Goal: Task Accomplishment & Management: Manage account settings

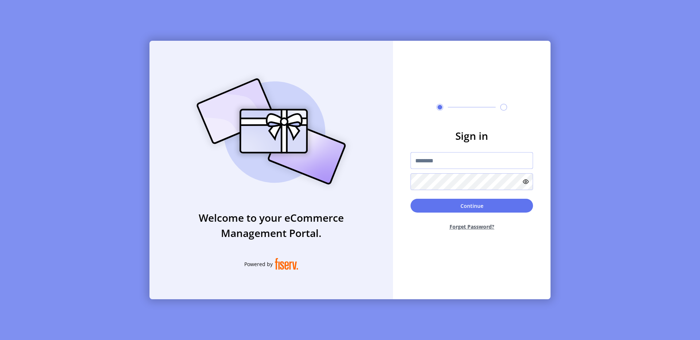
click at [454, 167] on input "text" at bounding box center [471, 160] width 122 height 17
type input "**********"
click at [568, 169] on div "**********" at bounding box center [350, 170] width 700 height 340
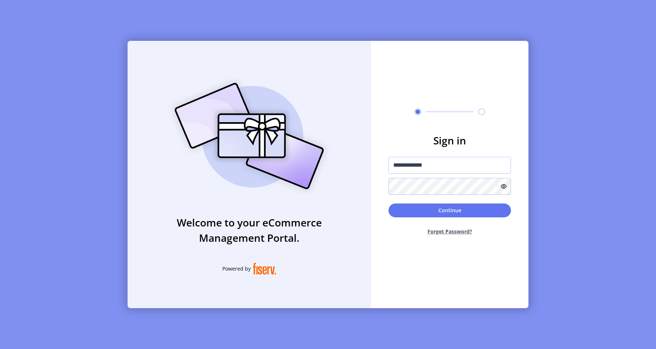
click at [87, 50] on div "**********" at bounding box center [328, 174] width 656 height 349
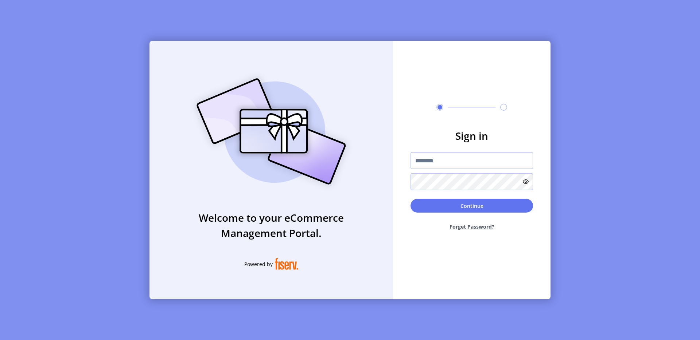
click at [432, 159] on input "text" at bounding box center [471, 160] width 122 height 17
type input "**********"
click at [478, 210] on button "Continue" at bounding box center [471, 206] width 122 height 14
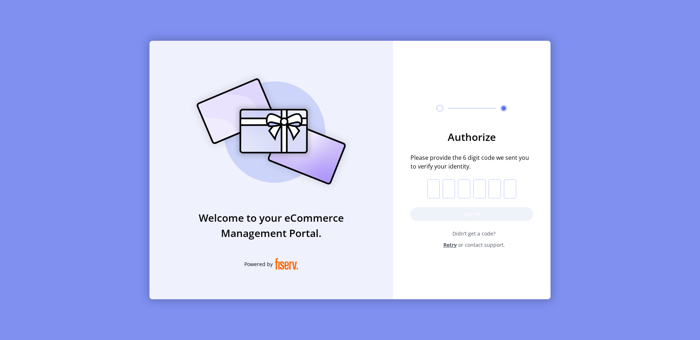
click at [432, 187] on input "text" at bounding box center [433, 189] width 12 height 19
paste input "*"
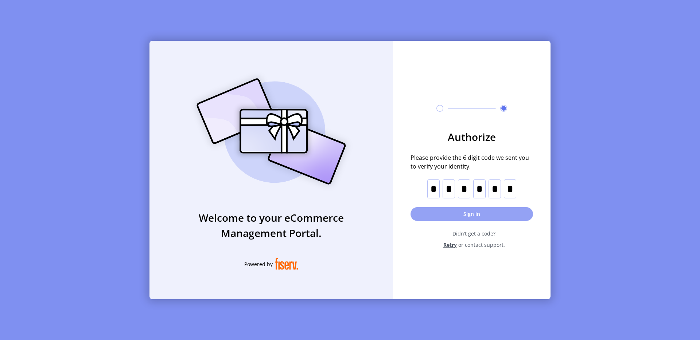
type input "*"
click at [469, 215] on button "Sign in" at bounding box center [471, 214] width 122 height 14
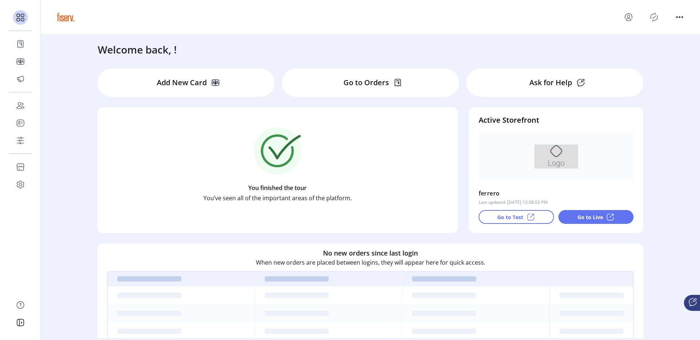
click at [651, 17] on icon "Publisher Panel" at bounding box center [654, 17] width 12 height 12
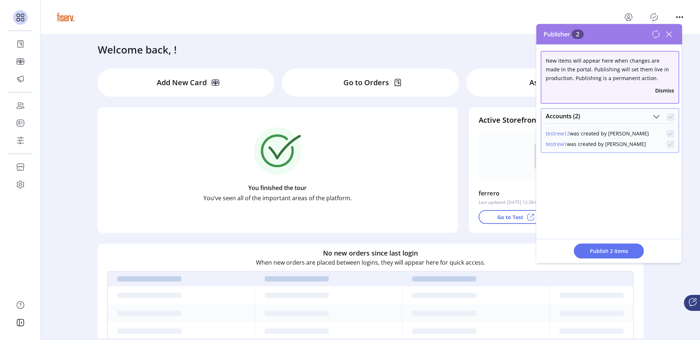
click at [669, 34] on icon at bounding box center [668, 34] width 5 height 5
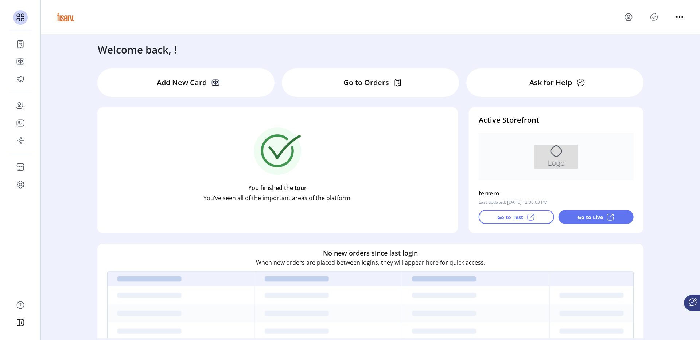
click at [626, 18] on icon "menu" at bounding box center [628, 17] width 12 height 12
click at [657, 27] on div "Profile Sign Out" at bounding box center [654, 40] width 64 height 33
click at [653, 23] on div "Profile Sign Out" at bounding box center [370, 17] width 630 height 20
click at [653, 15] on icon "Publisher Panel" at bounding box center [654, 17] width 12 height 12
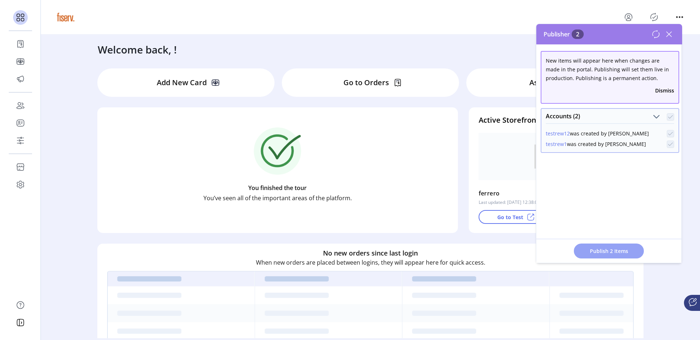
click at [598, 257] on button "Publish 2 Items" at bounding box center [609, 251] width 70 height 15
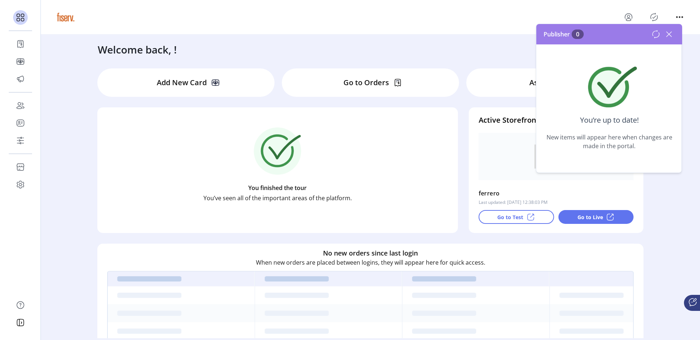
click at [669, 35] on icon at bounding box center [669, 34] width 12 height 12
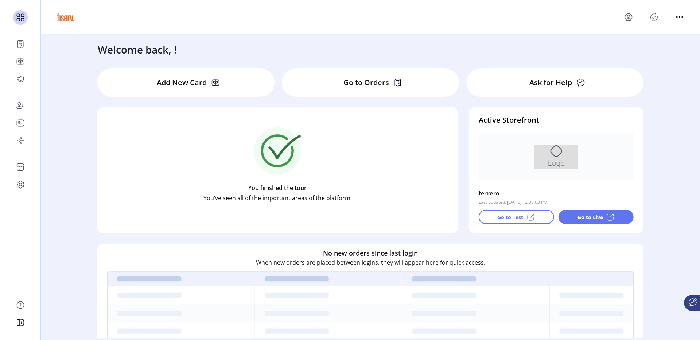
click at [622, 20] on p-button at bounding box center [628, 17] width 12 height 12
click at [628, 20] on icon "menu" at bounding box center [628, 17] width 12 height 12
click at [638, 46] on span "Sign Out" at bounding box center [654, 46] width 55 height 6
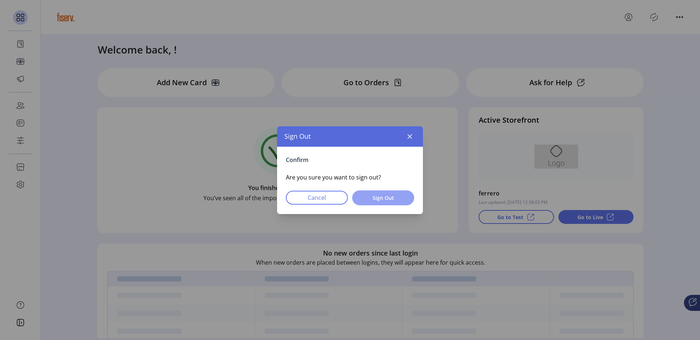
click at [402, 194] on span "Sign Out" at bounding box center [382, 198] width 43 height 8
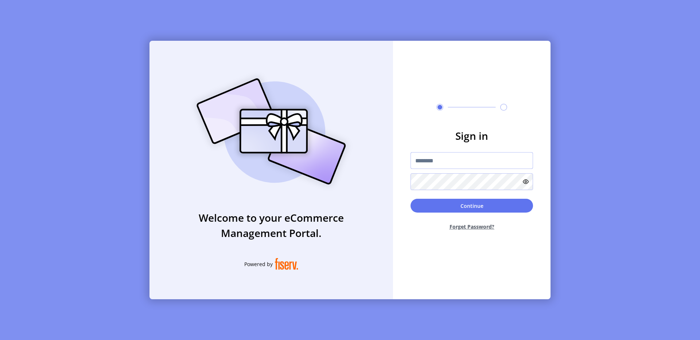
click at [418, 159] on input "text" at bounding box center [471, 160] width 122 height 17
type input "**********"
click at [473, 201] on button "Continue" at bounding box center [471, 206] width 122 height 14
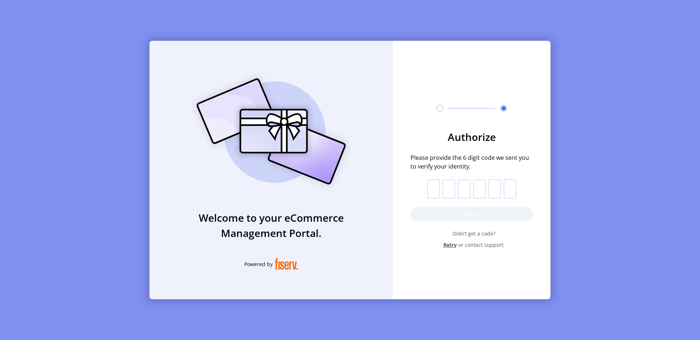
click at [431, 184] on input "text" at bounding box center [433, 189] width 12 height 19
paste input "*"
type input "*"
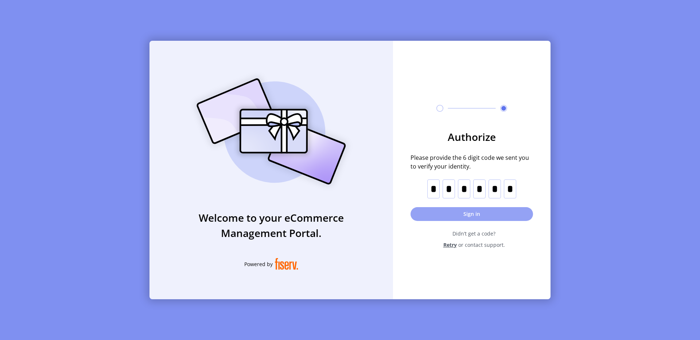
click at [477, 212] on button "Sign in" at bounding box center [471, 214] width 122 height 14
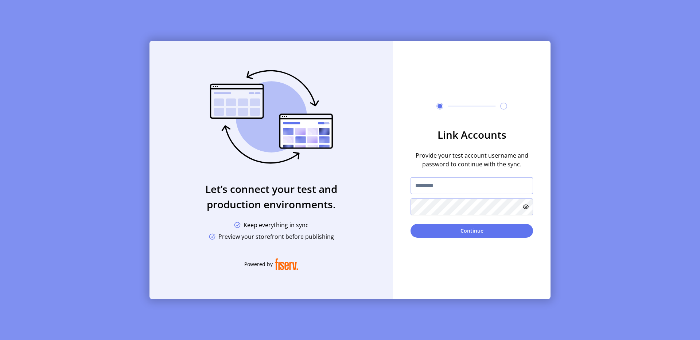
click at [431, 185] on input "text" at bounding box center [471, 185] width 122 height 17
type input "**********"
click at [479, 227] on button "Continue" at bounding box center [471, 231] width 122 height 14
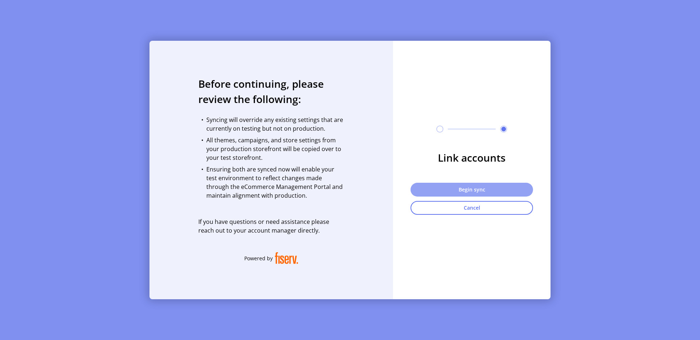
click at [471, 191] on button "Begin sync" at bounding box center [471, 190] width 122 height 14
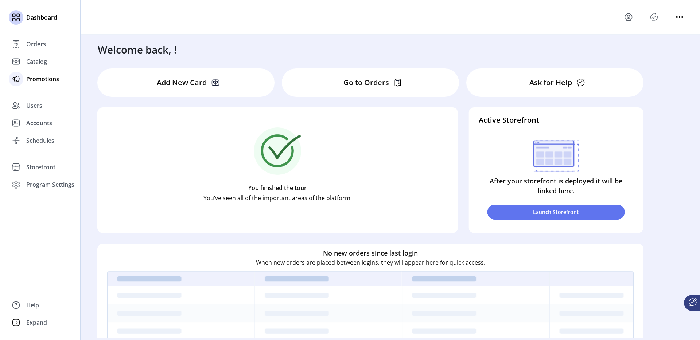
click at [20, 80] on icon at bounding box center [16, 79] width 12 height 12
click at [33, 103] on span "Users" at bounding box center [34, 105] width 16 height 9
click at [38, 126] on span "Accounts" at bounding box center [39, 123] width 26 height 9
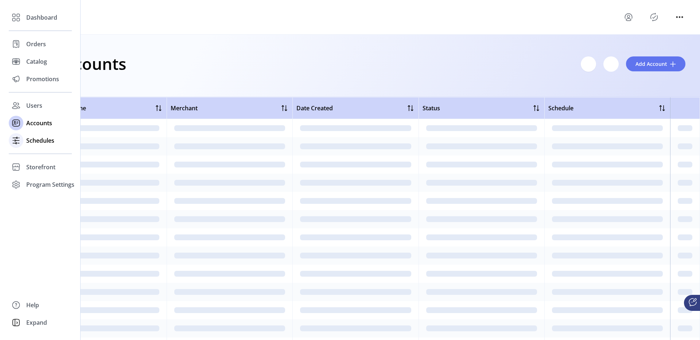
click at [42, 139] on span "Schedules" at bounding box center [40, 140] width 28 height 9
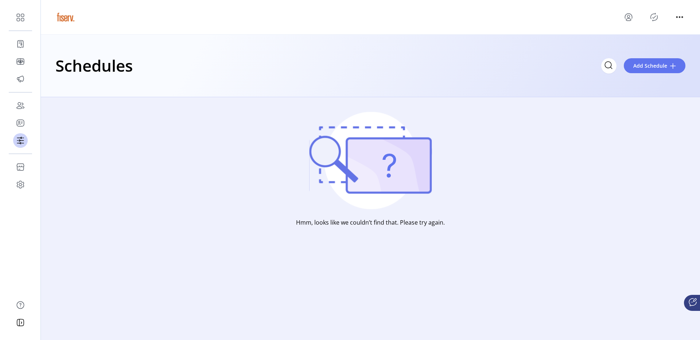
click at [625, 14] on icon "menu" at bounding box center [628, 17] width 12 height 12
click at [651, 50] on link "Sign Out" at bounding box center [654, 46] width 63 height 12
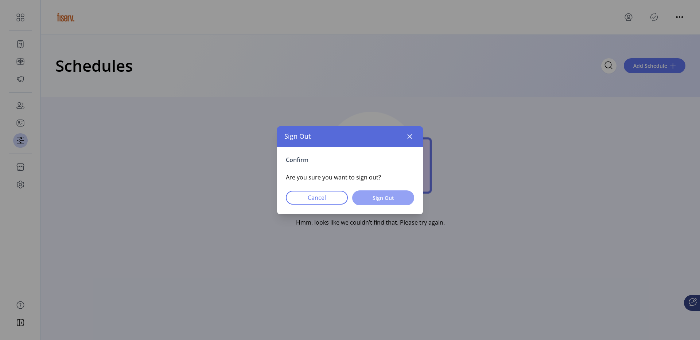
click at [384, 200] on span "Sign Out" at bounding box center [382, 198] width 43 height 8
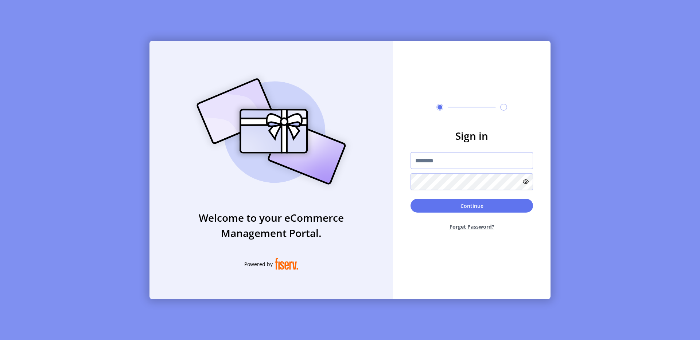
click at [426, 154] on input "text" at bounding box center [471, 160] width 122 height 17
type input "**********"
click at [474, 208] on button "Continue" at bounding box center [471, 206] width 122 height 14
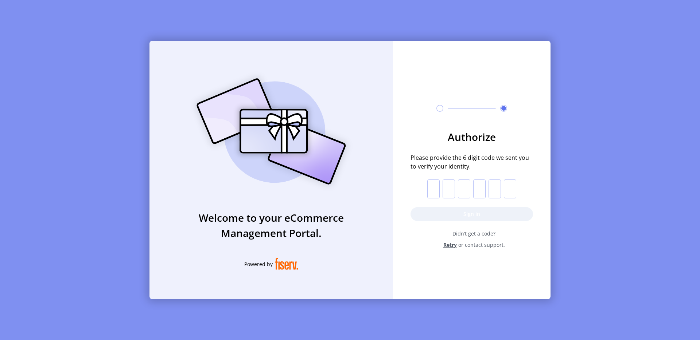
click at [432, 187] on input "text" at bounding box center [433, 189] width 12 height 19
paste input "*"
type input "*"
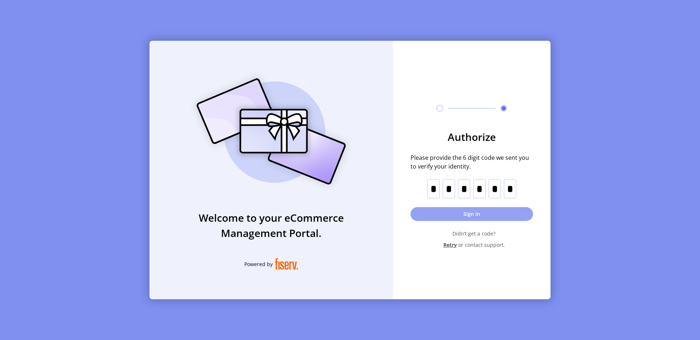
click at [438, 212] on button "Sign in" at bounding box center [471, 214] width 122 height 14
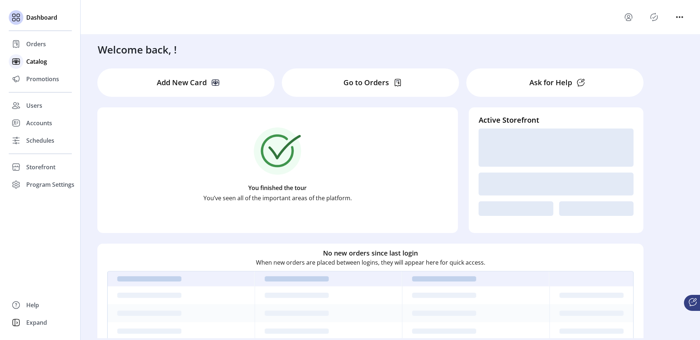
click at [31, 55] on div "Catalog" at bounding box center [40, 61] width 63 height 17
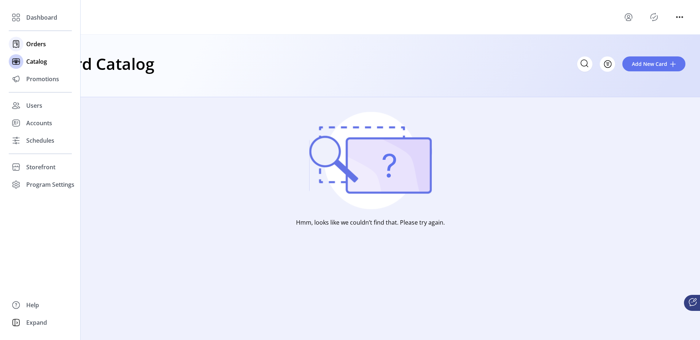
click at [39, 43] on span "Orders" at bounding box center [36, 44] width 20 height 9
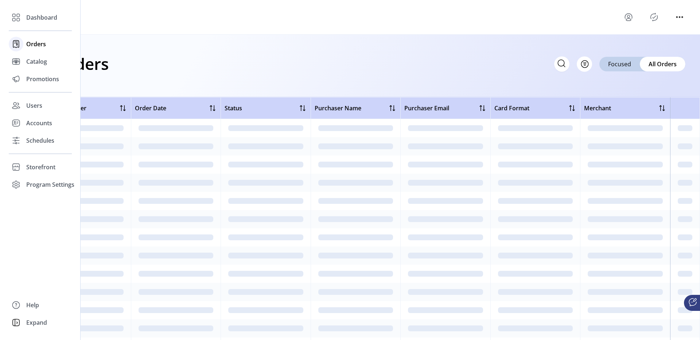
click at [29, 47] on span "Orders" at bounding box center [36, 44] width 20 height 9
click at [38, 125] on span "Accounts" at bounding box center [39, 123] width 26 height 9
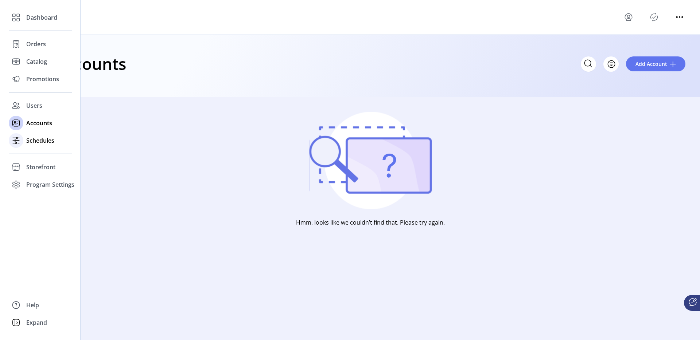
click at [43, 137] on span "Schedules" at bounding box center [40, 140] width 28 height 9
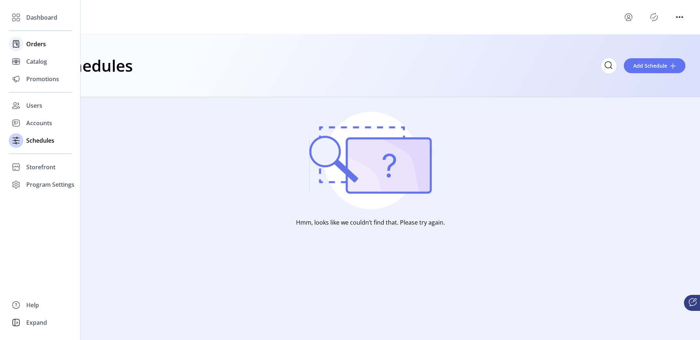
click at [16, 45] on icon at bounding box center [16, 44] width 1 height 3
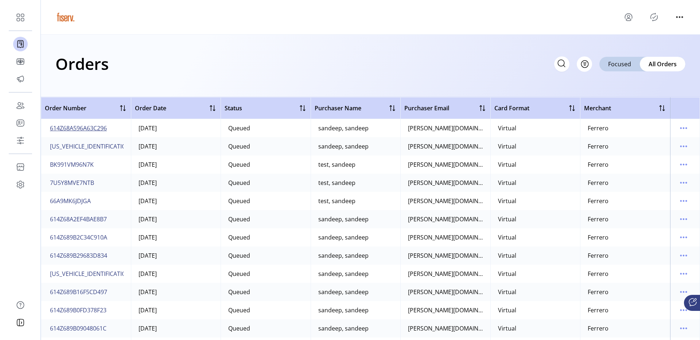
click at [106, 129] on span "614Z68A596A63C296" at bounding box center [78, 128] width 57 height 9
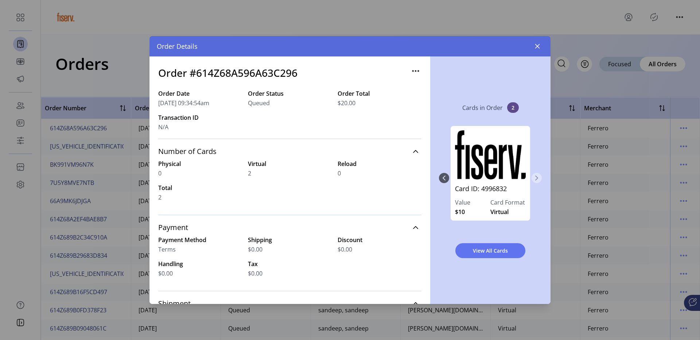
click at [537, 179] on icon "Next Page" at bounding box center [536, 178] width 3 height 5
click at [536, 46] on icon "button" at bounding box center [537, 46] width 5 height 5
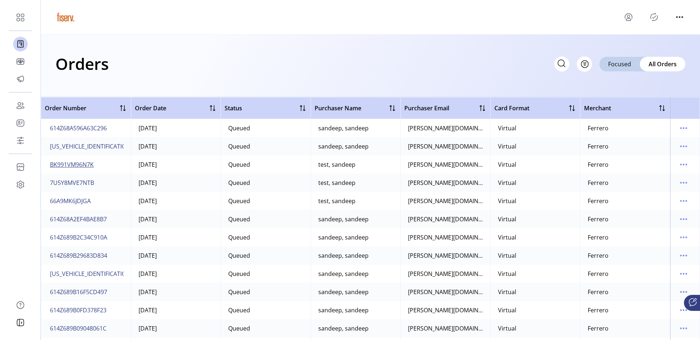
click at [85, 164] on span "BK991VM96N7K" at bounding box center [72, 164] width 44 height 9
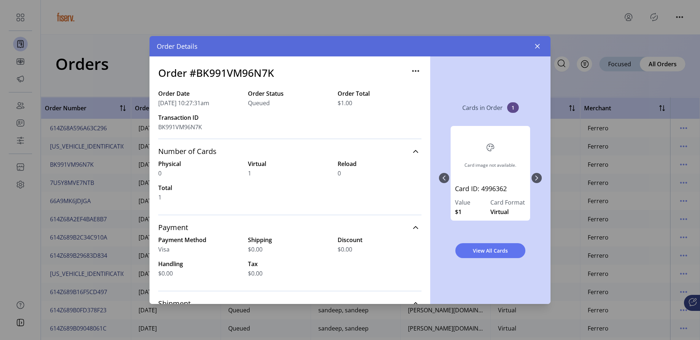
click at [486, 261] on div "View All Cards" at bounding box center [490, 251] width 103 height 27
click at [482, 255] on button "View All Cards" at bounding box center [490, 250] width 70 height 15
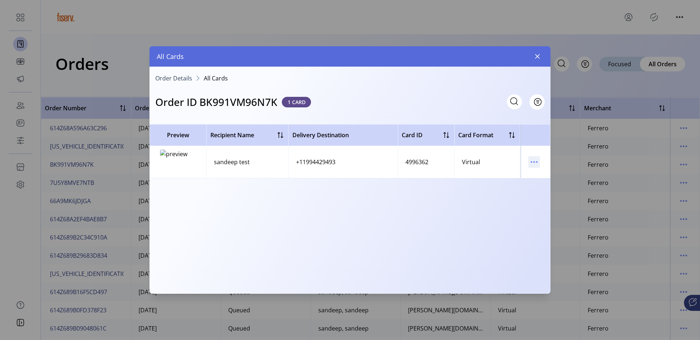
click at [536, 161] on icon "menu" at bounding box center [534, 162] width 12 height 12
drag, startPoint x: 547, startPoint y: 179, endPoint x: 546, endPoint y: 183, distance: 3.7
click at [546, 184] on ul "View Card Details Resend Card" at bounding box center [564, 182] width 69 height 23
click at [546, 183] on link "Resend Card" at bounding box center [564, 188] width 69 height 12
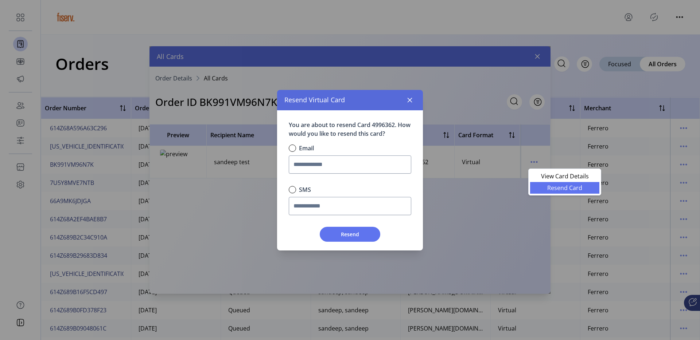
scroll to position [4, 3]
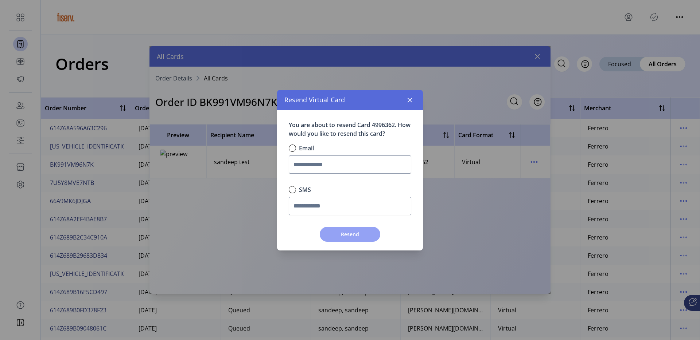
click at [332, 232] on span "Resend" at bounding box center [350, 235] width 42 height 8
click at [411, 101] on icon "button" at bounding box center [410, 100] width 6 height 6
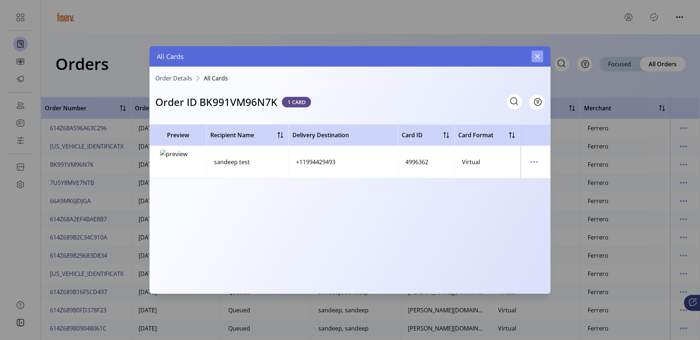
click at [533, 60] on button "button" at bounding box center [537, 57] width 12 height 12
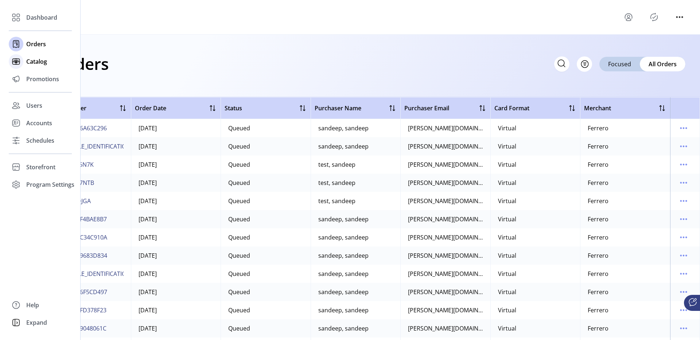
click at [29, 64] on span "Catalog" at bounding box center [36, 61] width 21 height 9
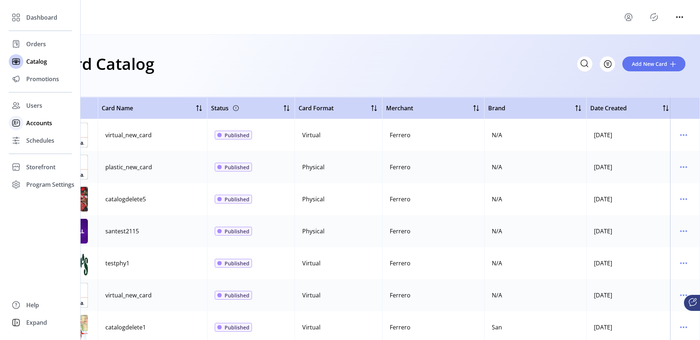
click at [16, 131] on div at bounding box center [16, 122] width 15 height 17
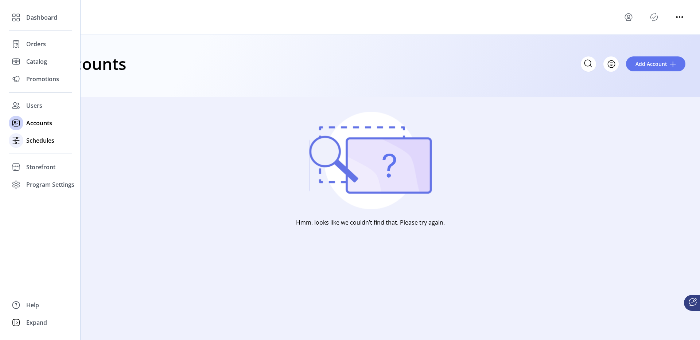
click at [15, 142] on icon at bounding box center [16, 141] width 12 height 12
click at [17, 123] on icon at bounding box center [17, 122] width 1 height 1
click at [12, 149] on div "Dashboard Orders Catalog Promotions Users Accounts Schedules Storefront Configu…" at bounding box center [40, 101] width 63 height 185
click at [18, 142] on icon at bounding box center [16, 141] width 12 height 12
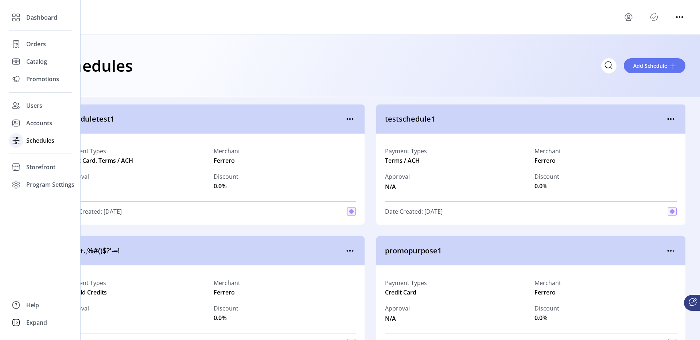
click at [30, 135] on div "Schedules" at bounding box center [40, 140] width 63 height 17
click at [39, 127] on span "Accounts" at bounding box center [39, 123] width 26 height 9
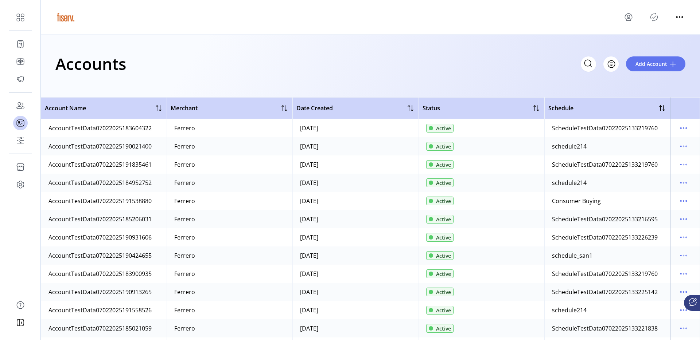
click at [627, 16] on icon "menu" at bounding box center [628, 17] width 12 height 12
click at [638, 42] on link "Sign Out" at bounding box center [654, 46] width 63 height 12
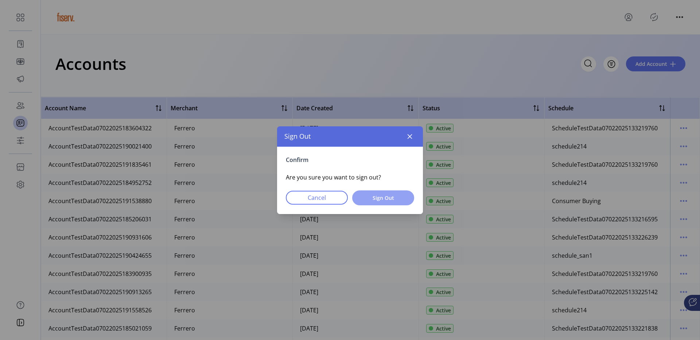
click at [383, 198] on span "Sign Out" at bounding box center [382, 198] width 43 height 8
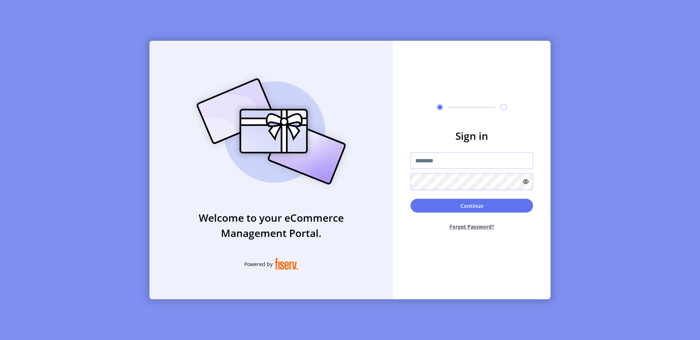
click at [430, 156] on input "text" at bounding box center [471, 160] width 122 height 17
type input "**********"
click at [349, 101] on img at bounding box center [270, 131] width 171 height 122
click at [479, 208] on button "Continue" at bounding box center [471, 206] width 122 height 14
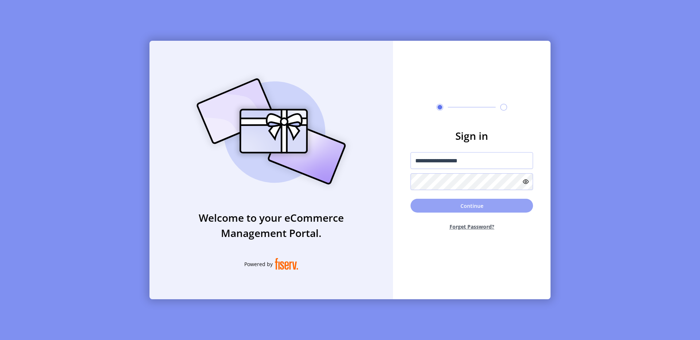
click at [479, 208] on p-button "Continue" at bounding box center [471, 206] width 122 height 14
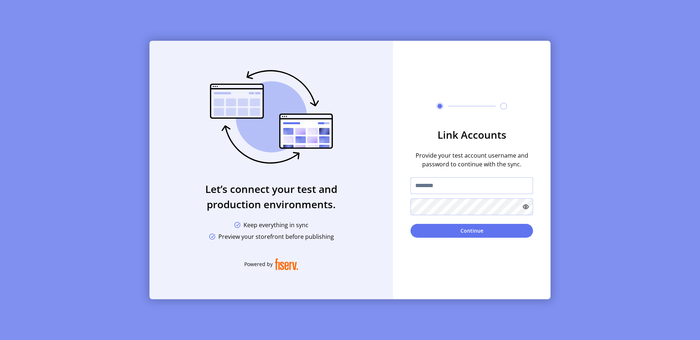
click at [465, 186] on input "text" at bounding box center [471, 185] width 122 height 17
type input "**********"
click at [463, 231] on button "Continue" at bounding box center [471, 231] width 122 height 14
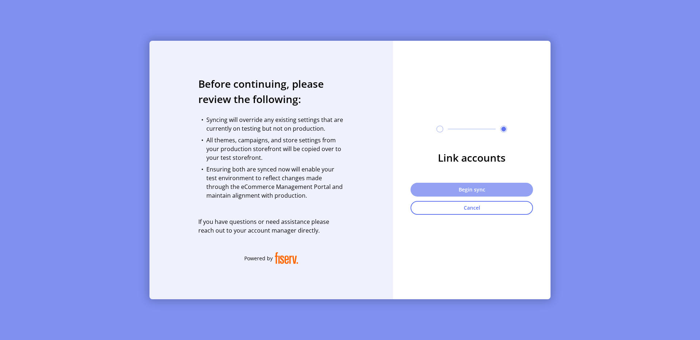
click at [465, 191] on button "Begin sync" at bounding box center [471, 190] width 122 height 14
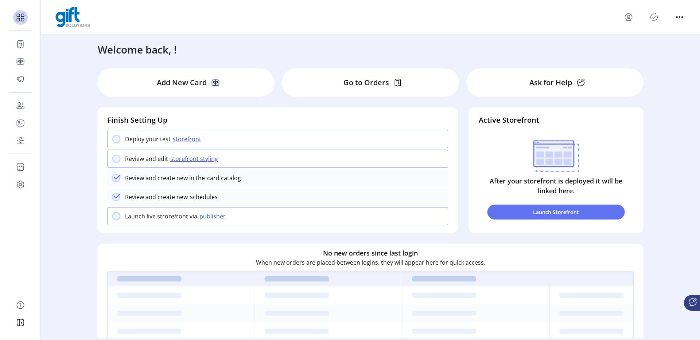
click at [631, 17] on icon "menu" at bounding box center [628, 17] width 12 height 12
click at [659, 45] on span "Sign Out" at bounding box center [654, 46] width 55 height 6
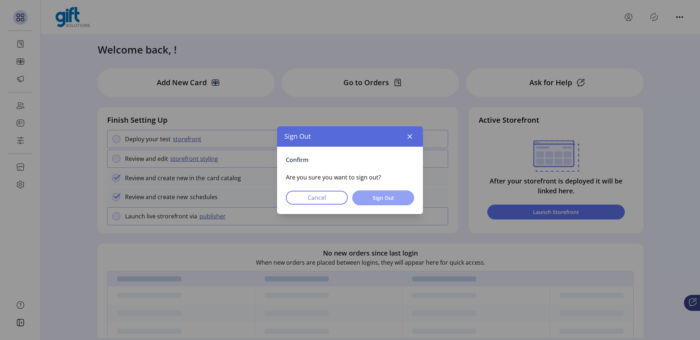
click at [372, 199] on span "Sign Out" at bounding box center [382, 198] width 43 height 8
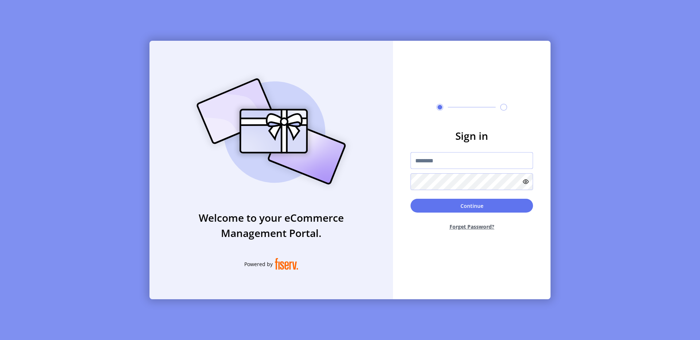
click at [444, 158] on input "text" at bounding box center [471, 160] width 122 height 17
type input "**********"
click at [477, 212] on button "Continue" at bounding box center [471, 206] width 122 height 14
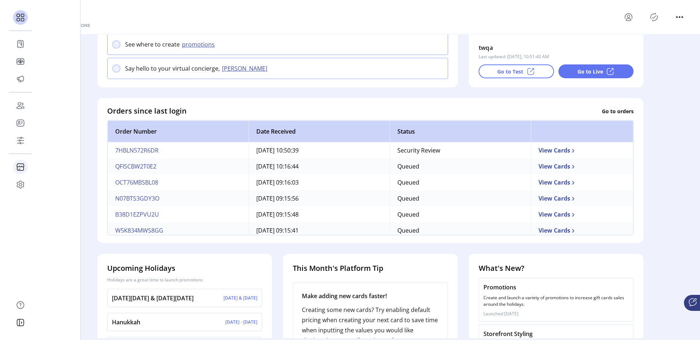
scroll to position [146, 0]
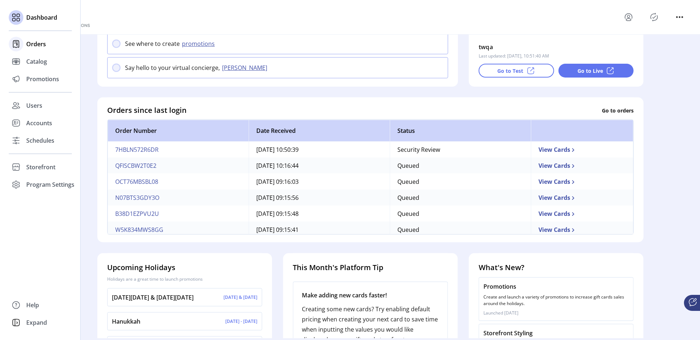
click at [31, 48] on span "Orders" at bounding box center [36, 44] width 20 height 9
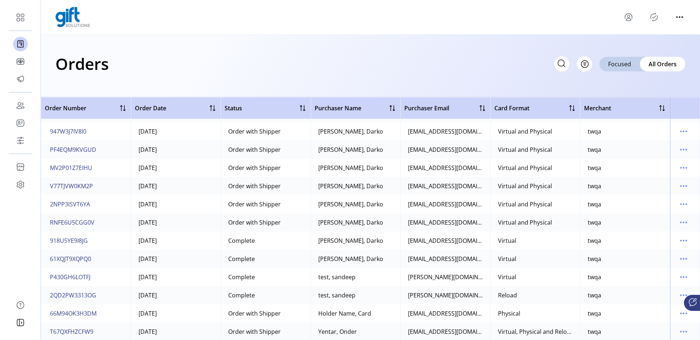
scroll to position [3243, 0]
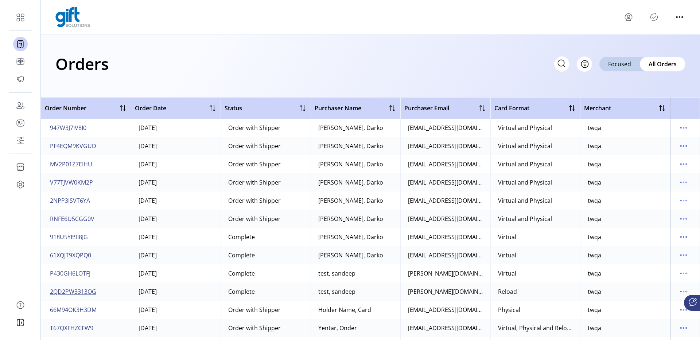
click at [84, 291] on span "2QD2PW3313OG" at bounding box center [73, 291] width 46 height 9
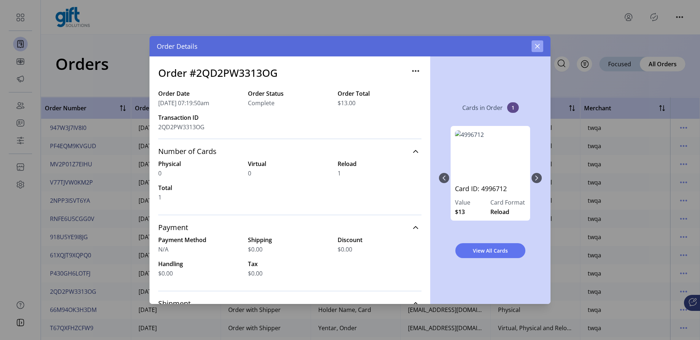
click at [537, 48] on icon "button" at bounding box center [537, 46] width 6 height 6
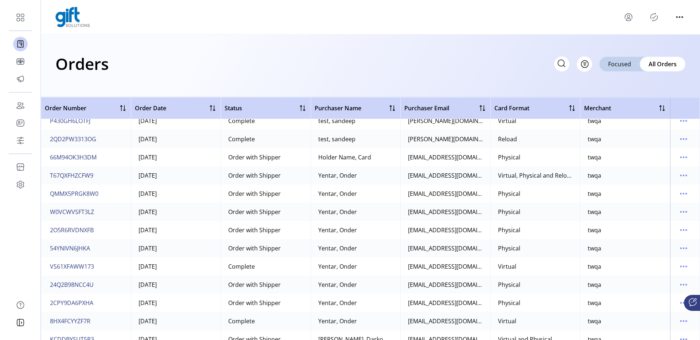
scroll to position [3388, 0]
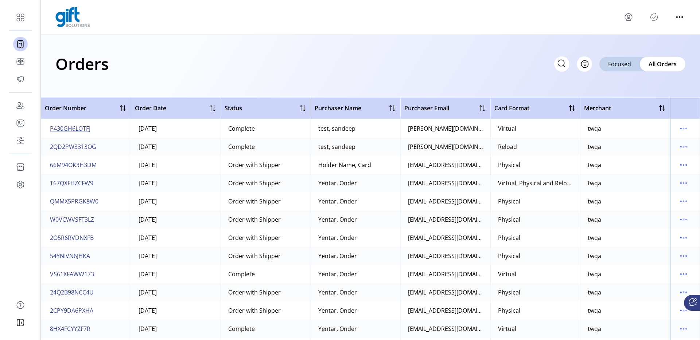
click at [75, 130] on span "P430GH6LOTFJ" at bounding box center [70, 128] width 40 height 9
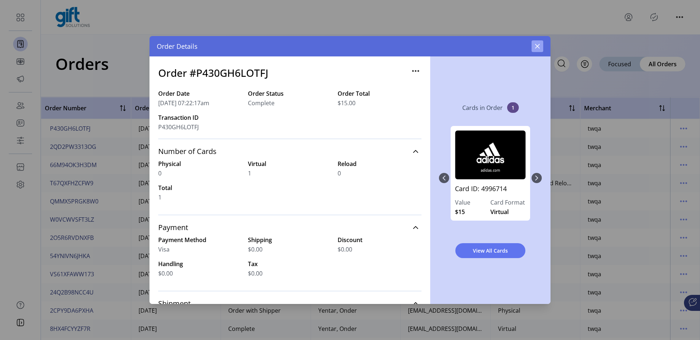
click at [536, 48] on icon "button" at bounding box center [537, 46] width 6 height 6
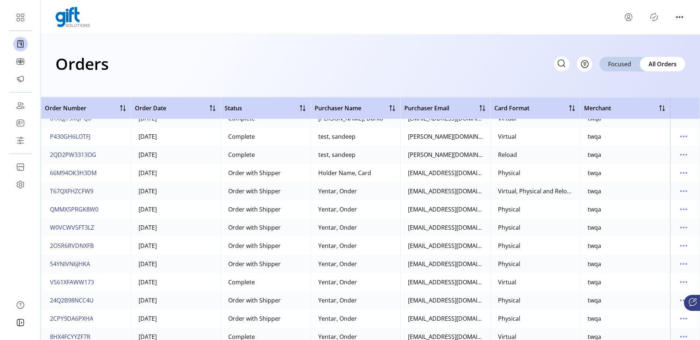
scroll to position [3377, 0]
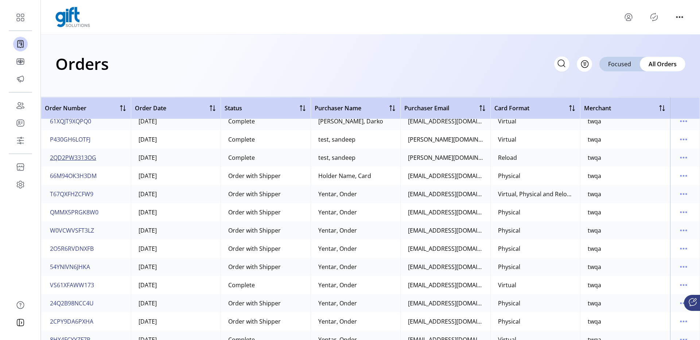
click at [75, 153] on button "2QD2PW3313OG" at bounding box center [72, 158] width 49 height 12
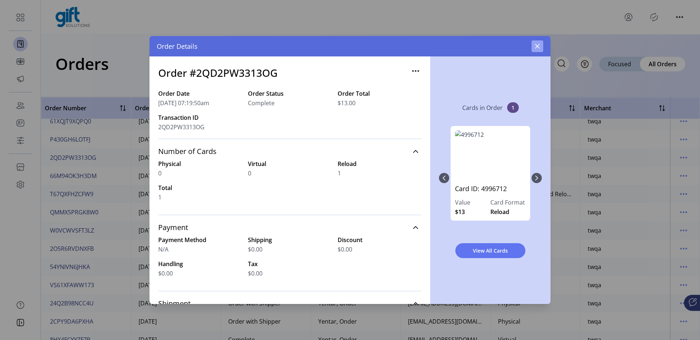
click at [534, 48] on icon "button" at bounding box center [537, 46] width 6 height 6
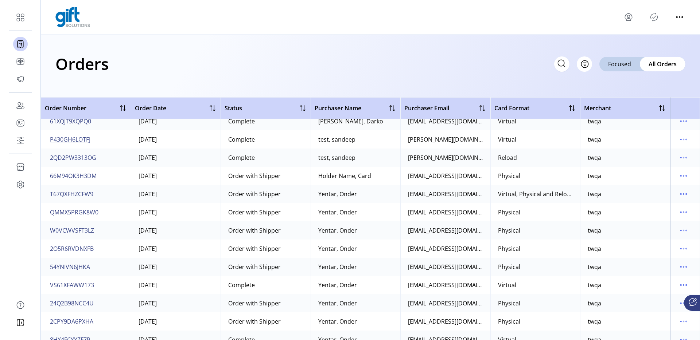
click at [72, 137] on span "P430GH6LOTFJ" at bounding box center [70, 139] width 40 height 9
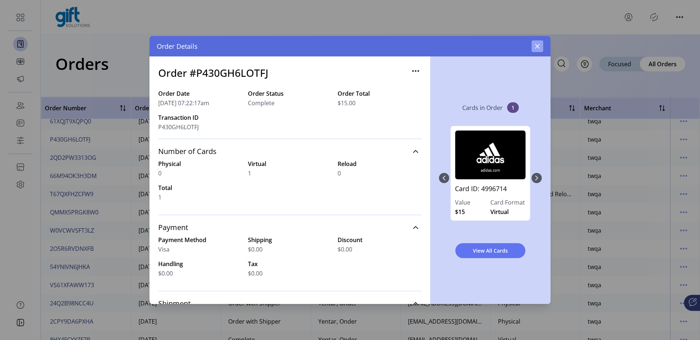
click at [537, 48] on icon "button" at bounding box center [537, 46] width 6 height 6
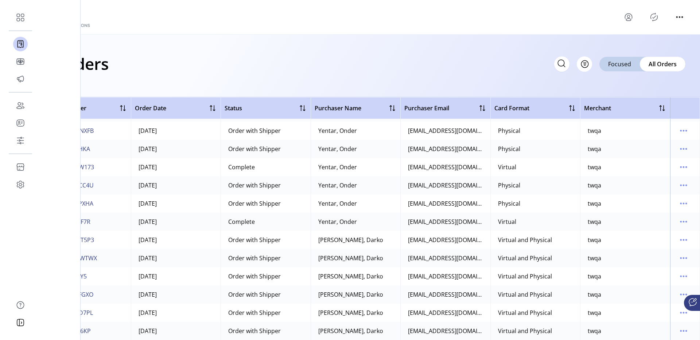
scroll to position [3507, 0]
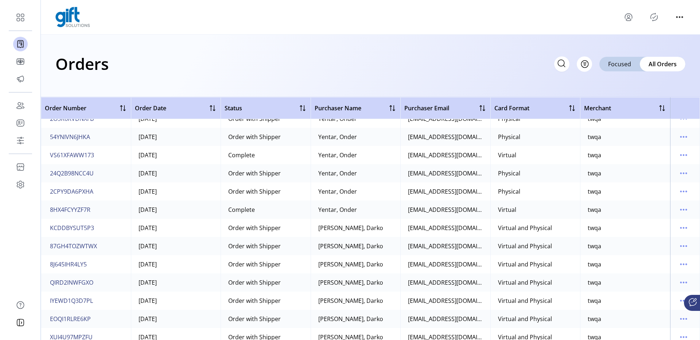
click at [559, 65] on icon at bounding box center [561, 64] width 12 height 12
paste input "**********"
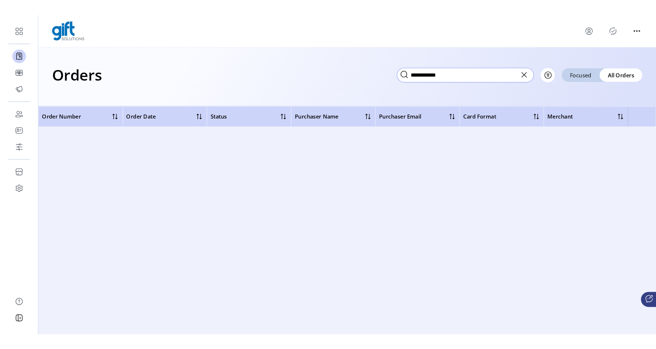
scroll to position [0, 0]
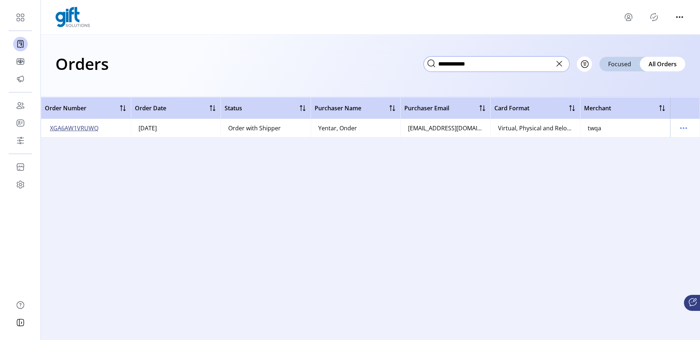
type input "**********"
click at [87, 128] on span "XGA6AW1VRUWQ" at bounding box center [74, 128] width 48 height 9
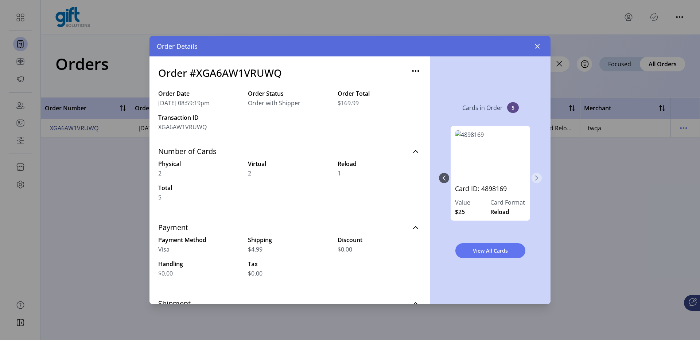
click at [538, 179] on icon "Next Page" at bounding box center [536, 178] width 6 height 6
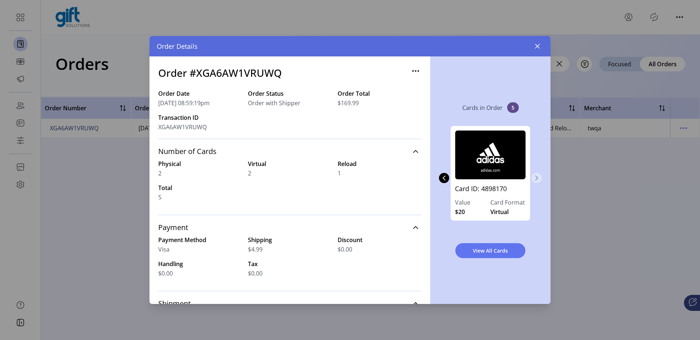
click at [538, 179] on icon "Next Page" at bounding box center [536, 178] width 6 height 6
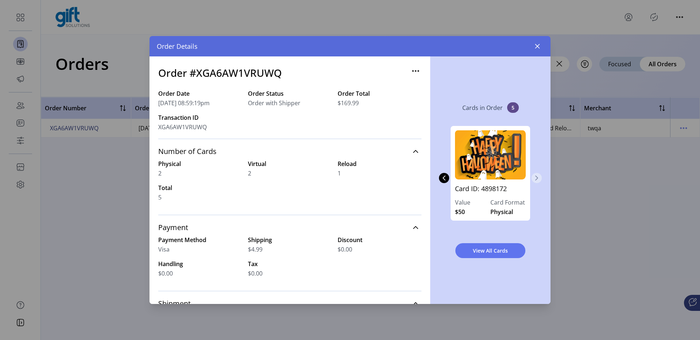
click at [538, 179] on icon "Next Page" at bounding box center [536, 178] width 6 height 6
click at [538, 179] on div "Card ID: 4898169 Value $25 Card Format Reload Card ID: 4898170 Value $20 Card F…" at bounding box center [490, 178] width 103 height 119
click at [442, 175] on icon "Previous Page" at bounding box center [444, 178] width 6 height 6
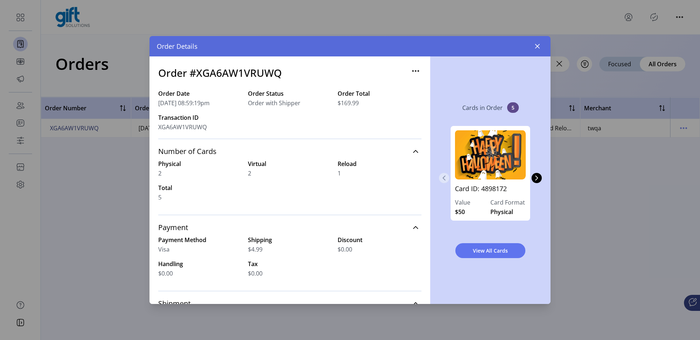
click at [442, 175] on icon "Previous Page" at bounding box center [444, 178] width 6 height 6
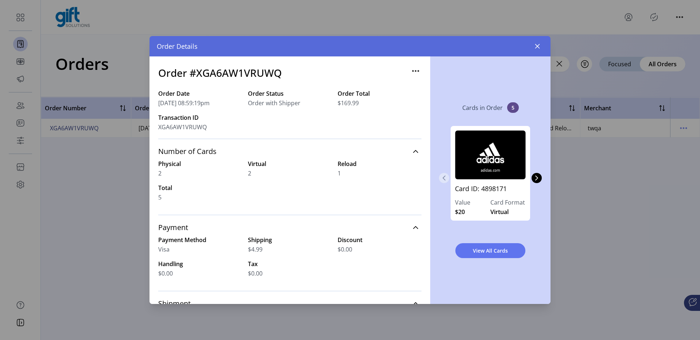
click at [442, 175] on icon "Previous Page" at bounding box center [444, 178] width 6 height 6
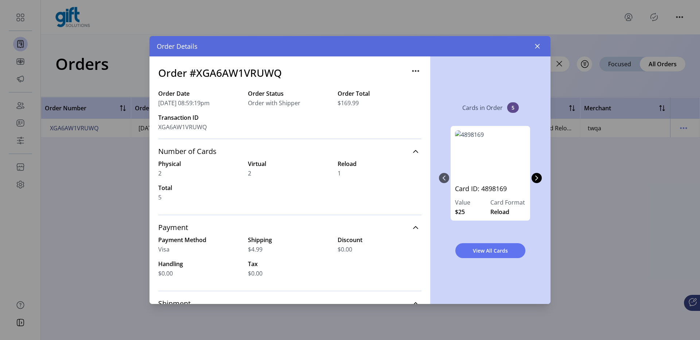
click at [442, 175] on div "Card ID: 4898169 Value $25 Card Format Reload Card ID: 4898170 Value $20 Card F…" at bounding box center [490, 178] width 103 height 119
click at [532, 179] on button "Next Page" at bounding box center [536, 178] width 10 height 10
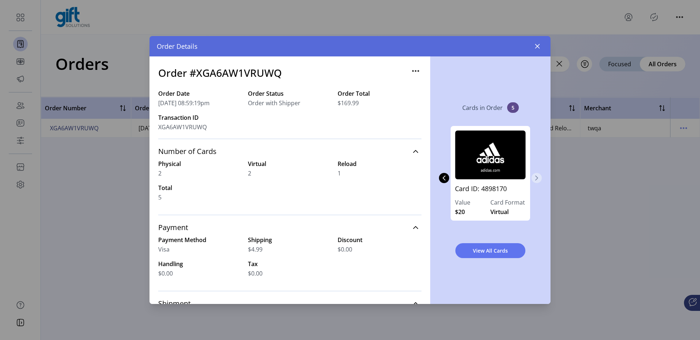
click at [532, 179] on button "Next Page" at bounding box center [536, 178] width 10 height 10
click at [536, 48] on icon "button" at bounding box center [537, 46] width 6 height 6
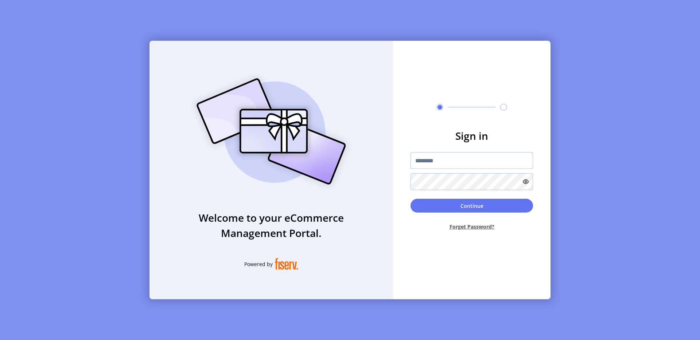
click at [460, 166] on input "text" at bounding box center [471, 160] width 122 height 17
type input "**********"
click at [482, 207] on button "Continue" at bounding box center [471, 206] width 122 height 14
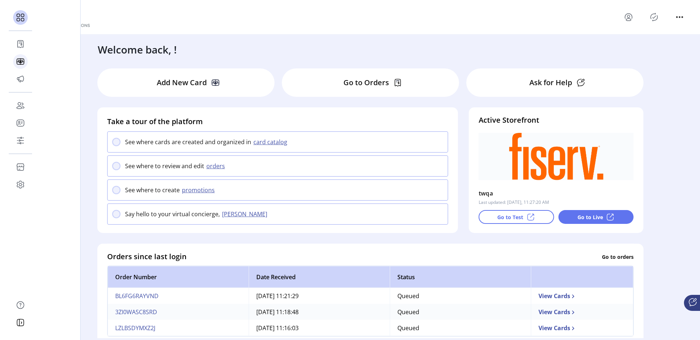
click at [24, 62] on div "Catalog" at bounding box center [20, 61] width 15 height 17
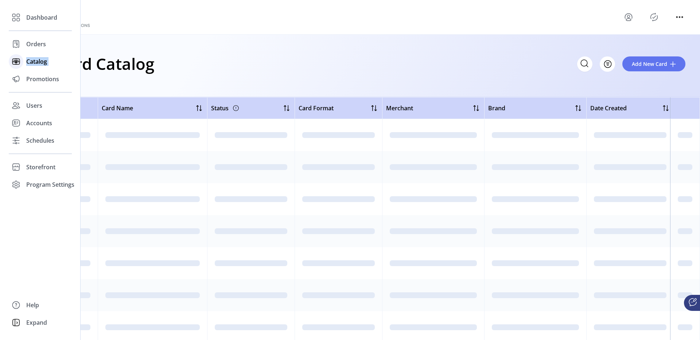
click at [24, 62] on div "Catalog" at bounding box center [40, 61] width 63 height 17
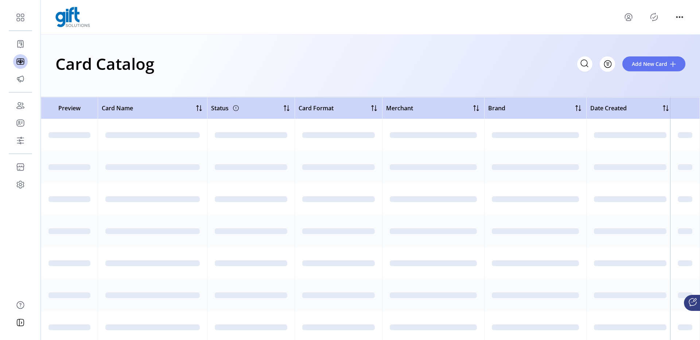
click at [125, 60] on h1 "Card Catalog" at bounding box center [104, 64] width 99 height 26
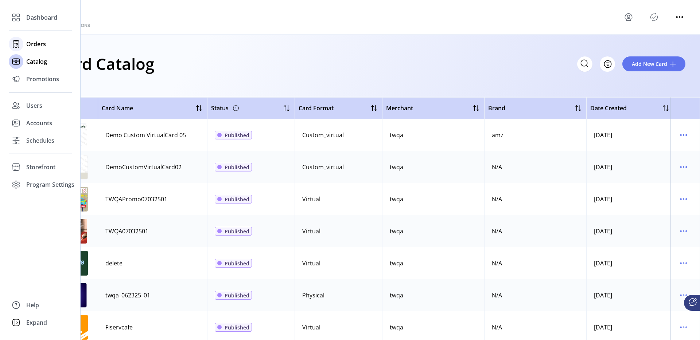
click at [28, 45] on span "Orders" at bounding box center [36, 44] width 20 height 9
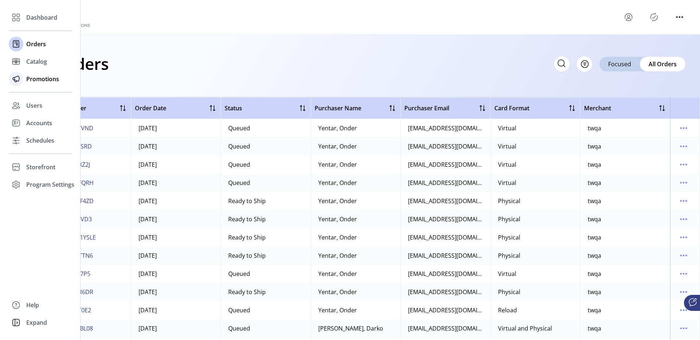
click at [31, 79] on span "Promotions" at bounding box center [42, 79] width 33 height 9
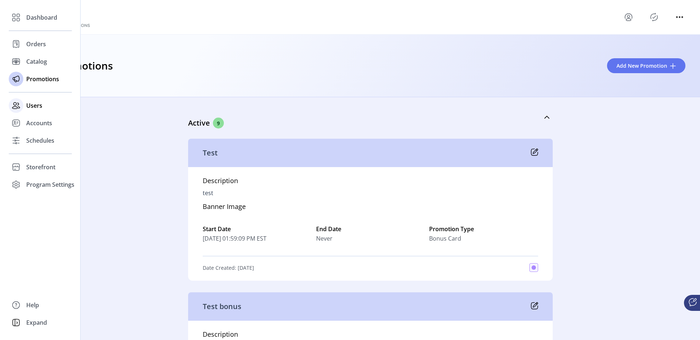
click at [30, 103] on span "Users" at bounding box center [34, 105] width 16 height 9
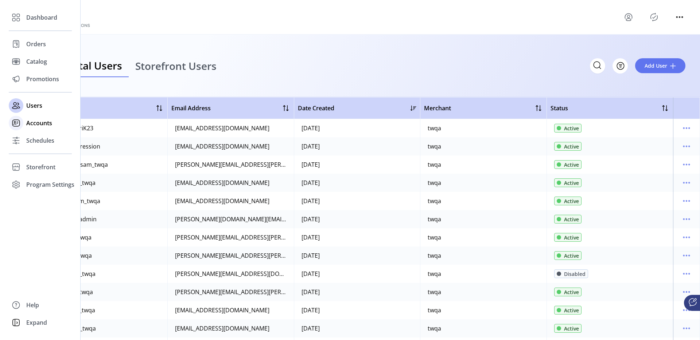
click at [32, 124] on span "Accounts" at bounding box center [39, 123] width 26 height 9
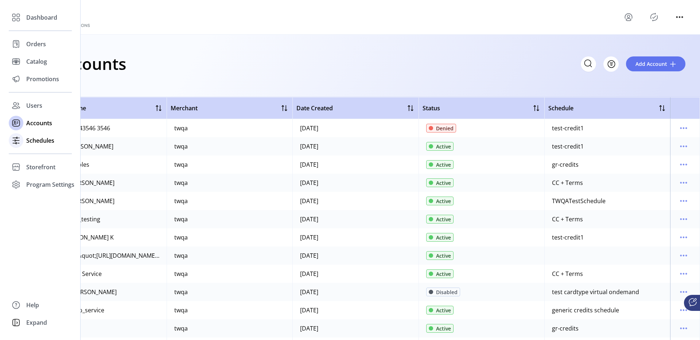
click at [36, 137] on span "Schedules" at bounding box center [40, 140] width 28 height 9
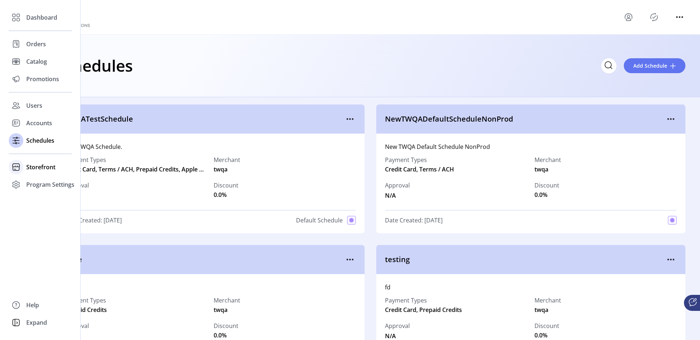
click at [24, 170] on div "Storefront" at bounding box center [40, 166] width 63 height 17
click at [39, 183] on span "Configuration" at bounding box center [45, 181] width 38 height 9
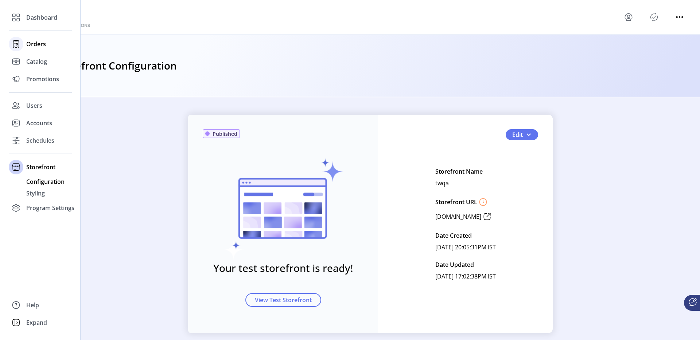
click at [20, 46] on icon at bounding box center [16, 44] width 12 height 12
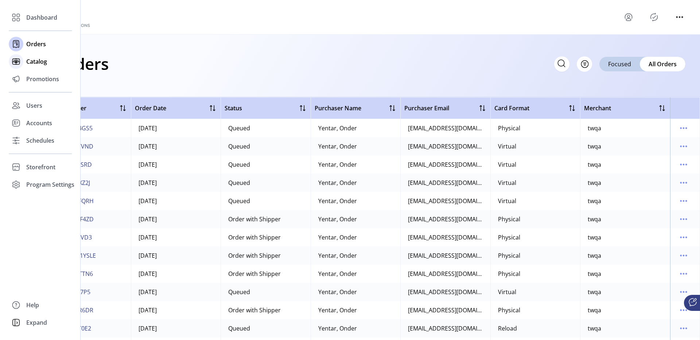
click at [26, 61] on div "Catalog" at bounding box center [40, 61] width 63 height 17
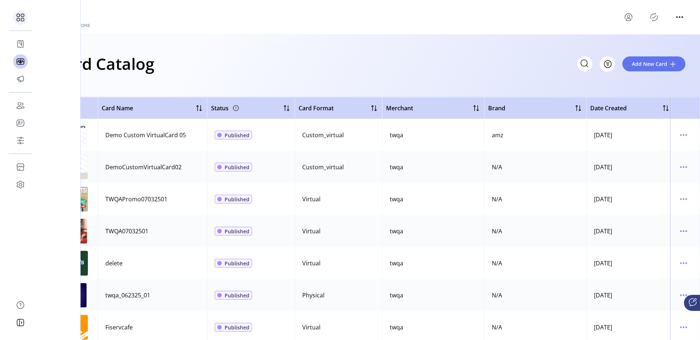
click at [19, 20] on icon at bounding box center [21, 18] width 12 height 12
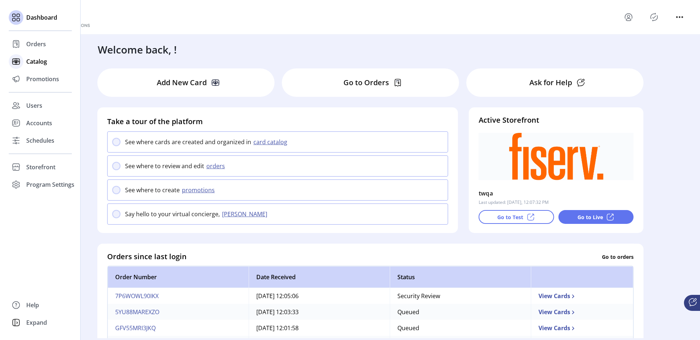
click at [27, 62] on span "Catalog" at bounding box center [36, 61] width 21 height 9
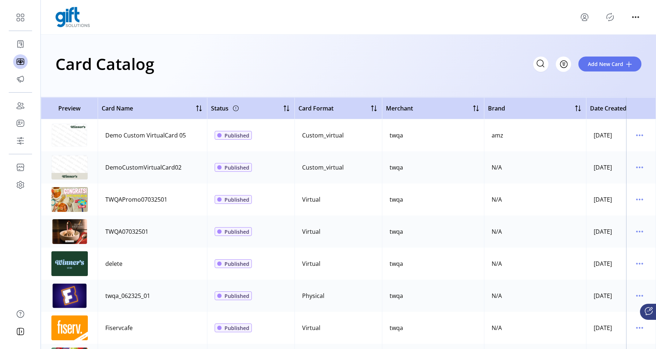
click at [626, 330] on td at bounding box center [641, 328] width 30 height 32
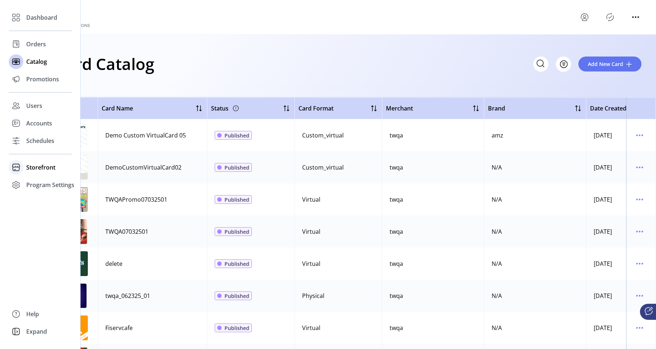
click at [32, 169] on span "Storefront" at bounding box center [40, 167] width 29 height 9
click at [45, 179] on span "Configuration" at bounding box center [45, 181] width 38 height 9
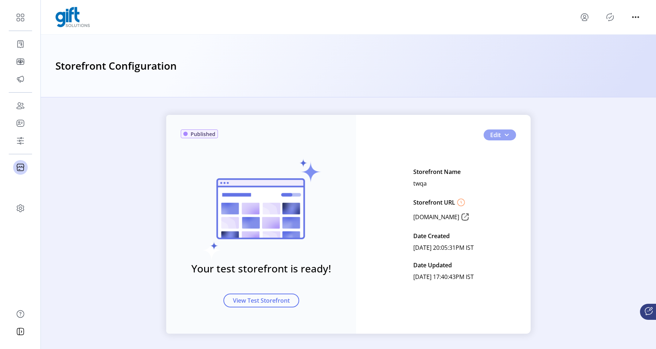
click at [506, 135] on span "button" at bounding box center [507, 135] width 6 height 6
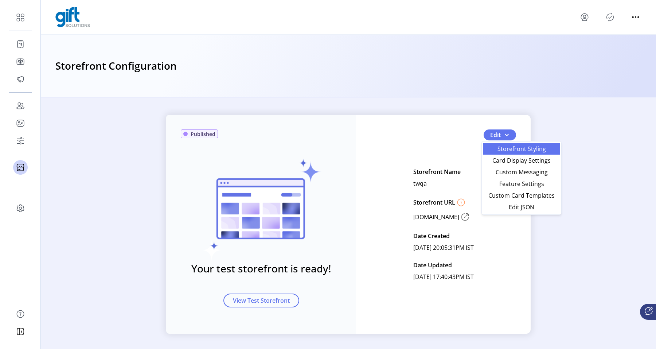
click at [498, 146] on span "Storefront Styling" at bounding box center [522, 149] width 68 height 6
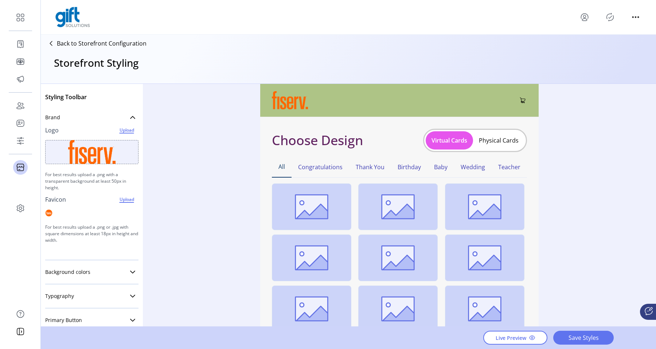
scroll to position [110, 0]
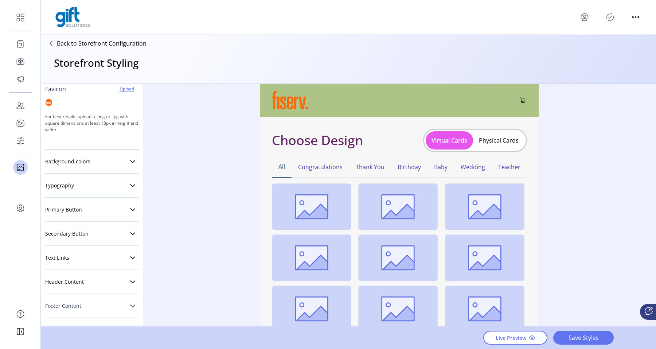
click at [69, 300] on link "Footer Content" at bounding box center [91, 305] width 93 height 15
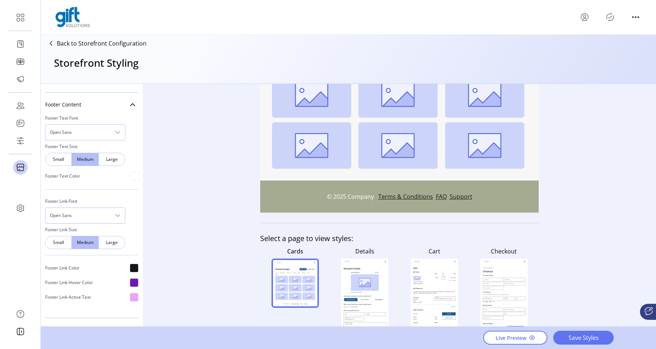
scroll to position [163, 0]
click at [576, 16] on div at bounding box center [348, 17] width 586 height 20
click at [582, 16] on icon "menu" at bounding box center [585, 17] width 12 height 12
click at [598, 43] on span "Sign Out" at bounding box center [610, 46] width 55 height 6
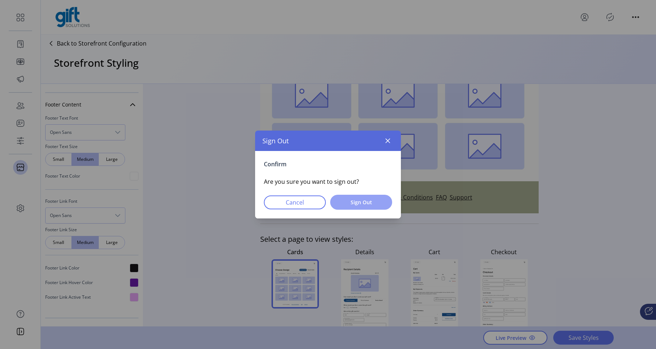
click at [383, 201] on button "Sign Out" at bounding box center [361, 202] width 62 height 15
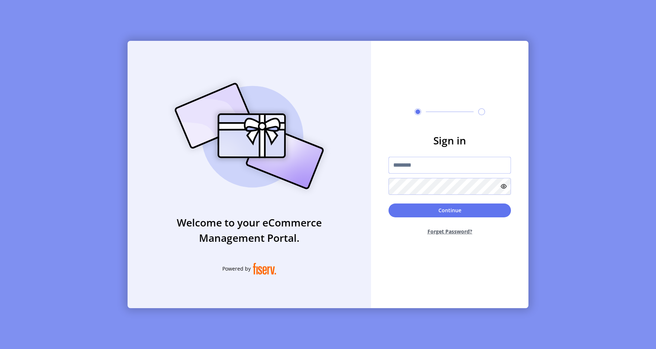
click at [408, 163] on input "text" at bounding box center [449, 165] width 122 height 17
click at [412, 163] on input "text" at bounding box center [449, 165] width 122 height 17
type input "**********"
click at [437, 205] on button "Continue" at bounding box center [449, 210] width 122 height 14
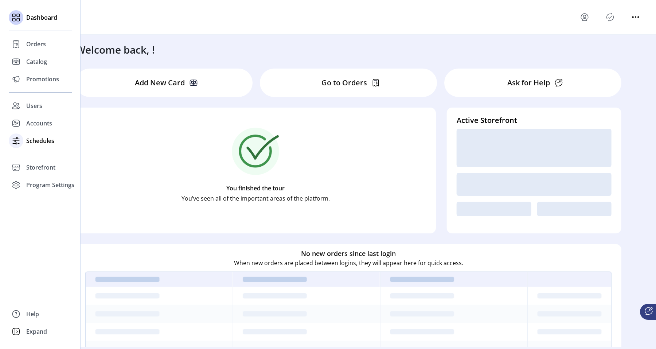
click at [32, 132] on div "Schedules" at bounding box center [40, 140] width 63 height 17
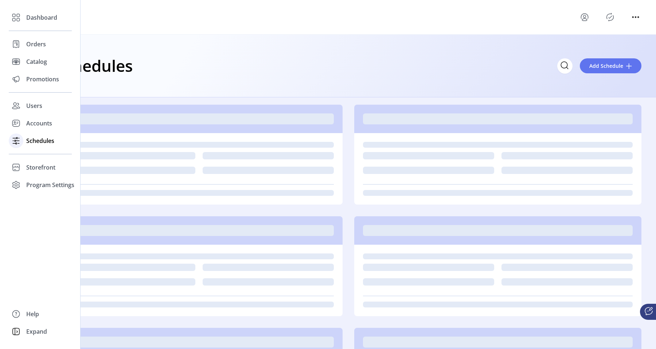
click at [36, 140] on span "Schedules" at bounding box center [40, 140] width 28 height 9
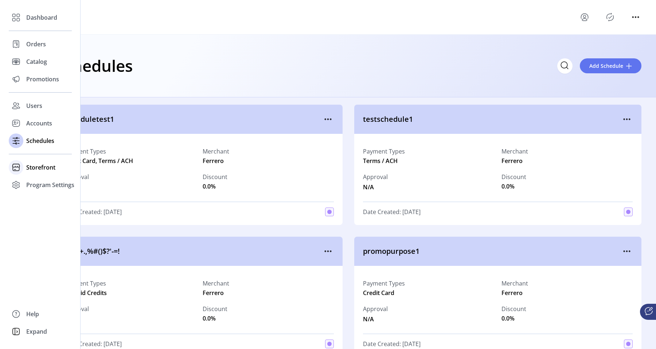
click at [30, 166] on span "Storefront" at bounding box center [40, 167] width 29 height 9
click at [40, 177] on span "Configuration" at bounding box center [45, 181] width 38 height 9
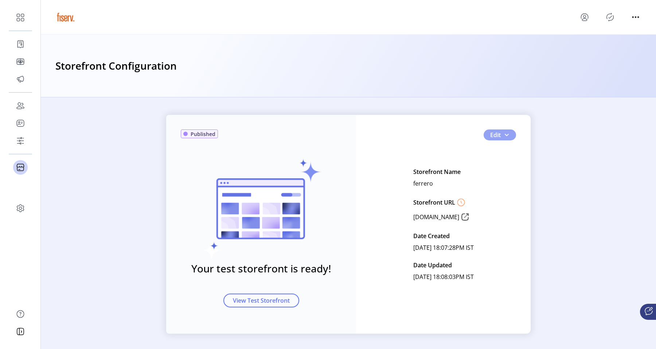
click at [504, 136] on span "button" at bounding box center [507, 135] width 6 height 6
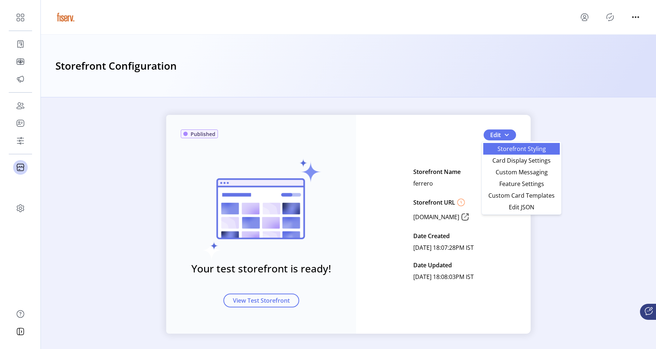
click at [502, 146] on span "Storefront Styling" at bounding box center [522, 149] width 68 height 6
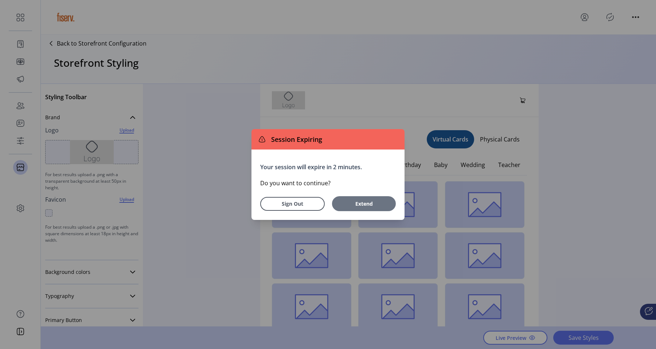
click at [353, 196] on button "Extend" at bounding box center [364, 203] width 64 height 15
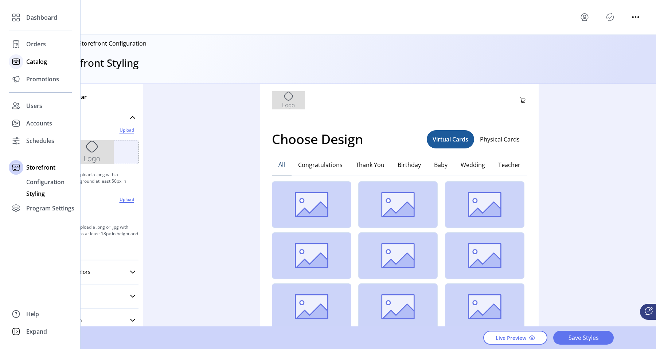
click at [16, 56] on icon at bounding box center [16, 62] width 12 height 12
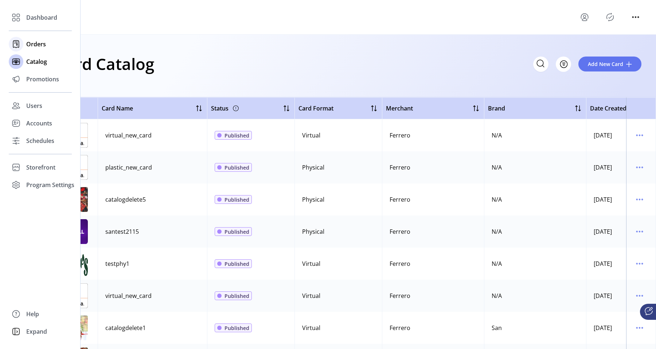
click at [24, 43] on div "Orders" at bounding box center [40, 43] width 63 height 17
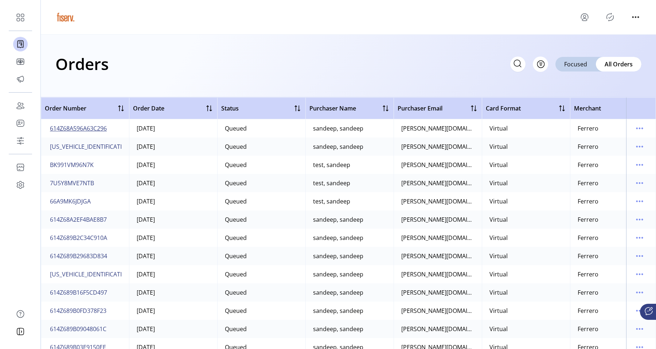
click at [89, 124] on span "614Z68A596A63C296" at bounding box center [78, 128] width 57 height 9
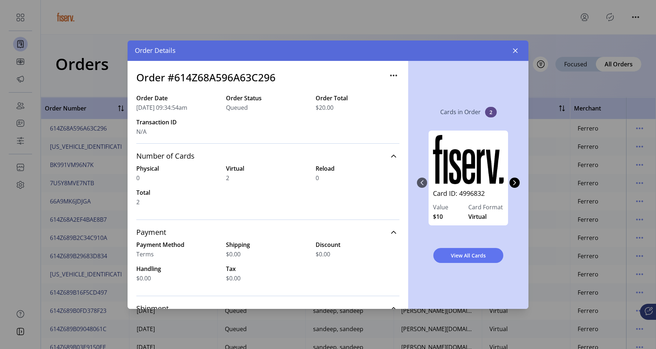
click at [389, 78] on icon "button" at bounding box center [394, 76] width 12 height 12
click at [399, 85] on link "Edit Approval" at bounding box center [420, 90] width 69 height 12
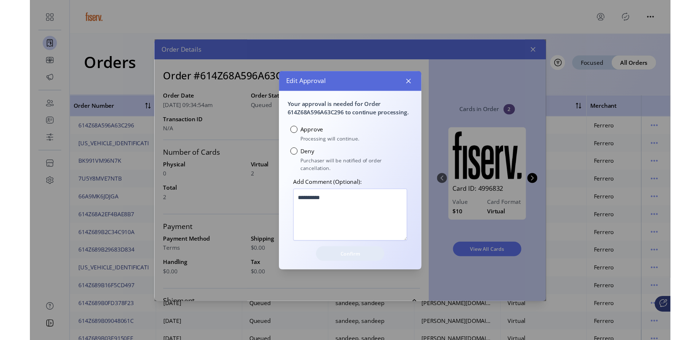
scroll to position [4, 2]
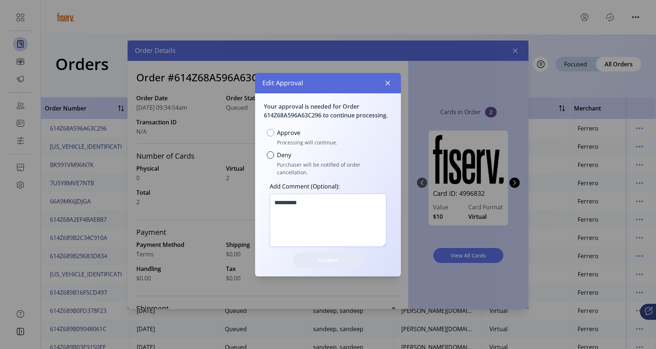
click at [269, 136] on div at bounding box center [270, 132] width 7 height 7
click at [303, 263] on div "Your approval is needed for Order 614Z68A596A63C296 to continue processing. App…" at bounding box center [328, 184] width 146 height 183
click at [310, 256] on span "Confirm" at bounding box center [327, 260] width 51 height 8
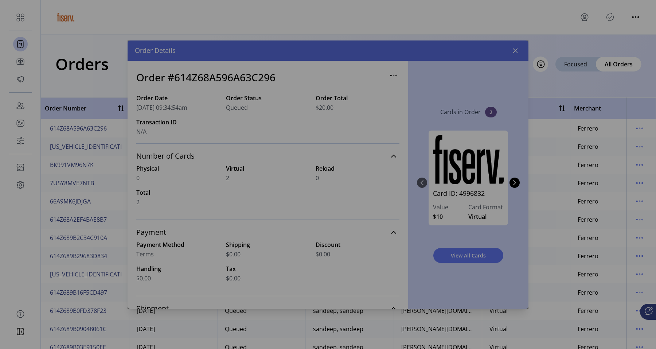
click at [372, 108] on icon "button" at bounding box center [370, 110] width 4 height 4
click at [387, 89] on div "Edit Approval Your approval is needed for Order 614Z68A596A63C296 to continue p…" at bounding box center [328, 174] width 401 height 268
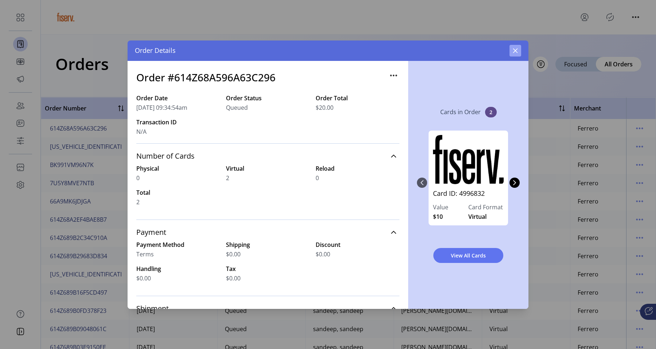
click at [510, 55] on button "button" at bounding box center [515, 51] width 12 height 12
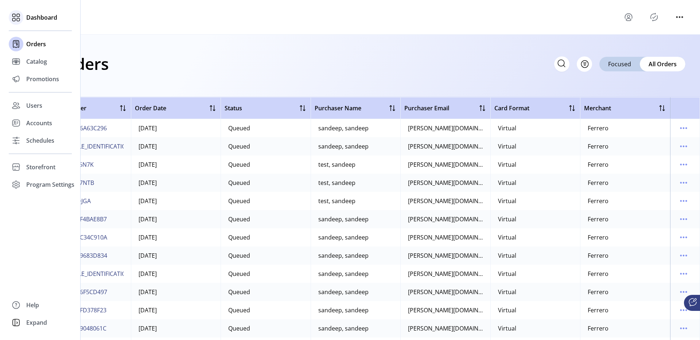
click at [44, 16] on span "Dashboard" at bounding box center [41, 17] width 31 height 9
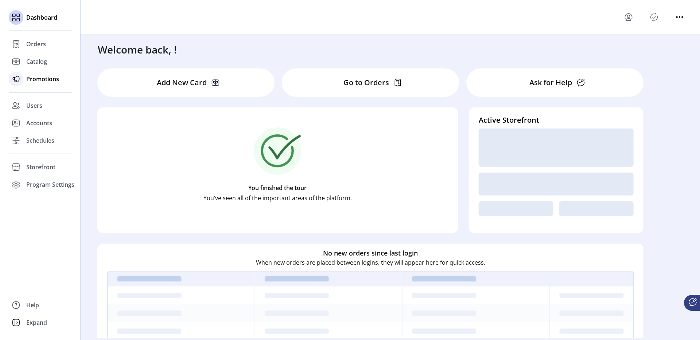
click at [43, 79] on span "Promotions" at bounding box center [42, 79] width 33 height 9
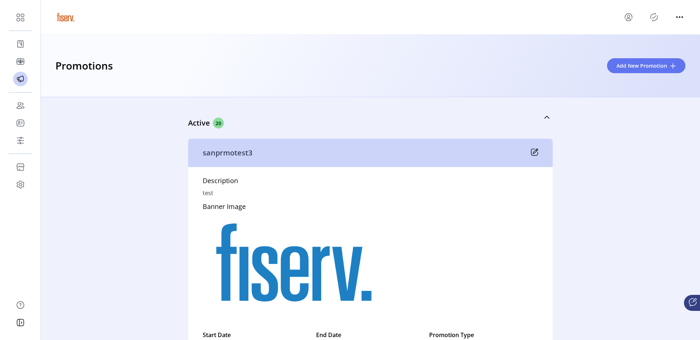
click at [531, 149] on icon at bounding box center [534, 152] width 7 height 7
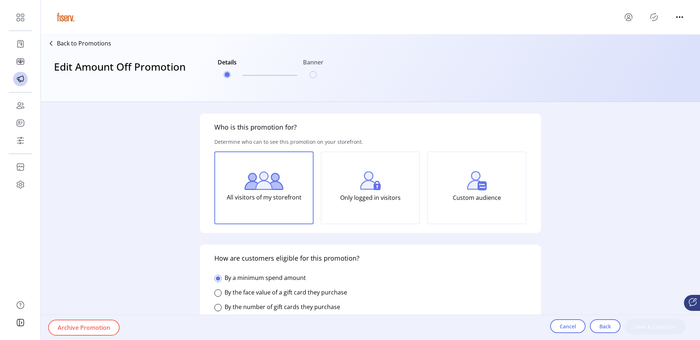
type input "**"
type input "*****"
type input "**********"
type input "*****"
type input "**********"
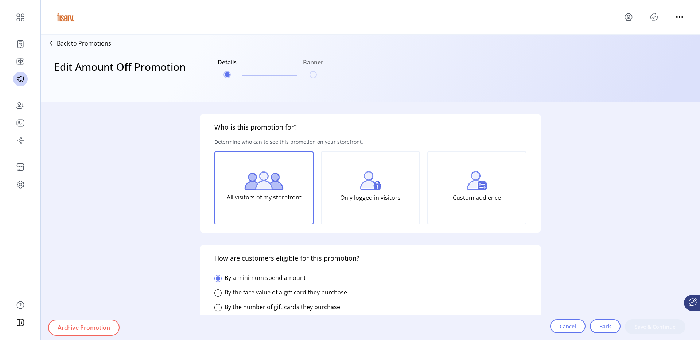
type textarea "****"
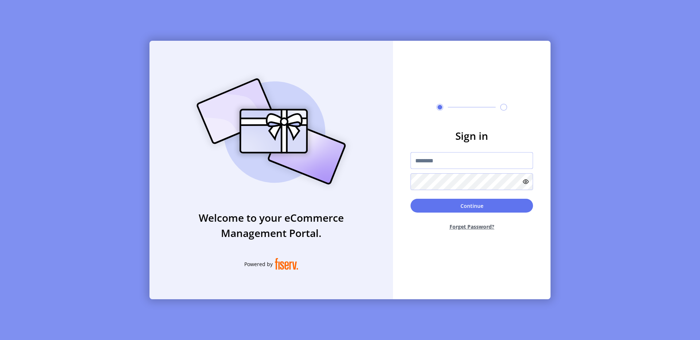
click at [434, 164] on input "text" at bounding box center [471, 160] width 122 height 17
type input "**********"
